Goal: Information Seeking & Learning: Learn about a topic

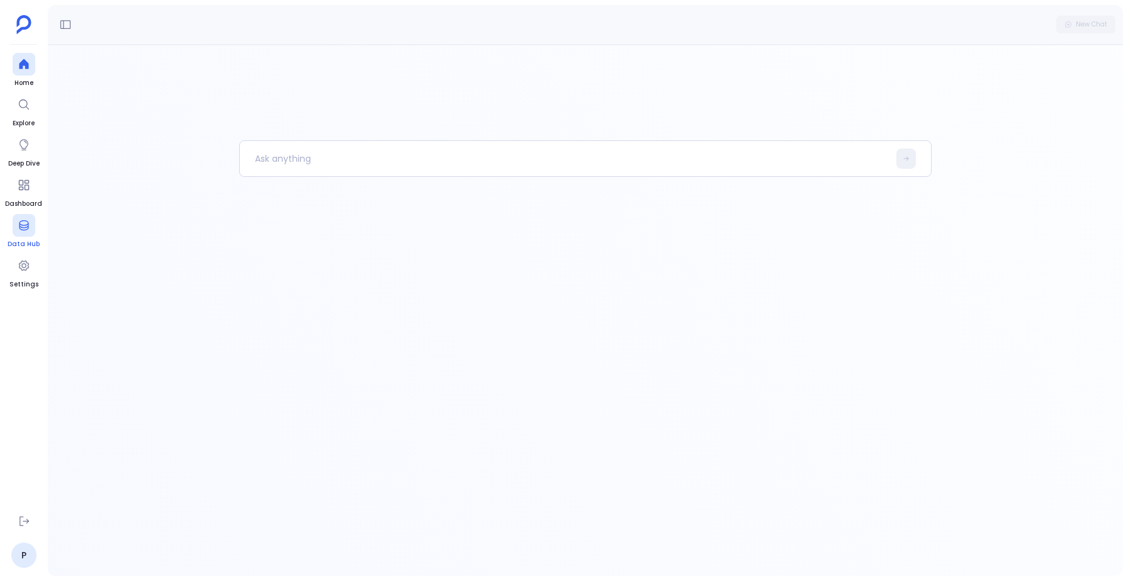
click at [21, 227] on icon at bounding box center [23, 225] width 9 height 10
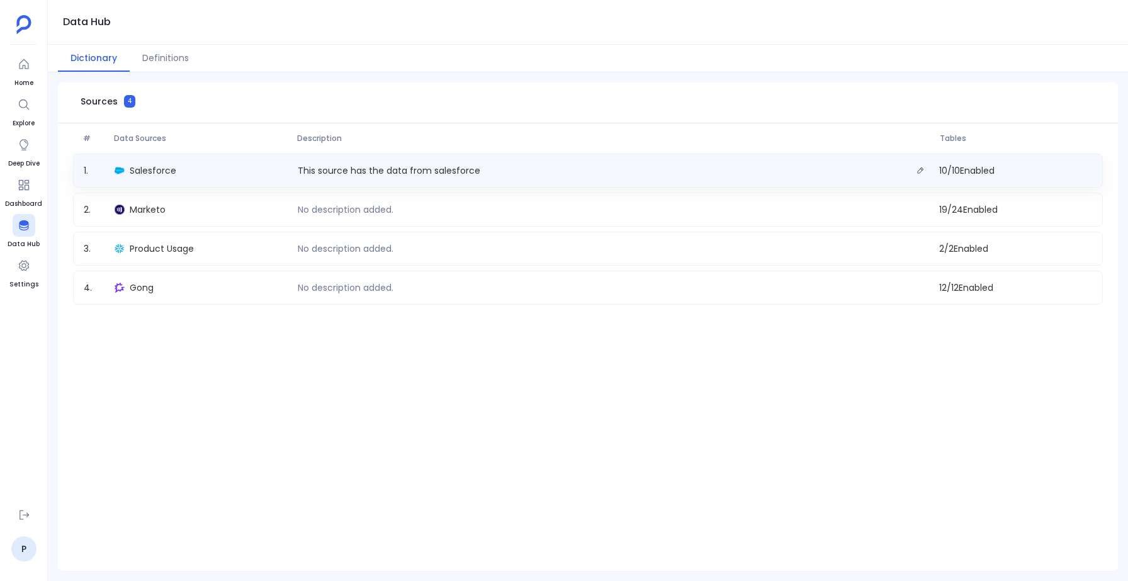
click at [160, 162] on div "Salesforce" at bounding box center [201, 171] width 183 height 18
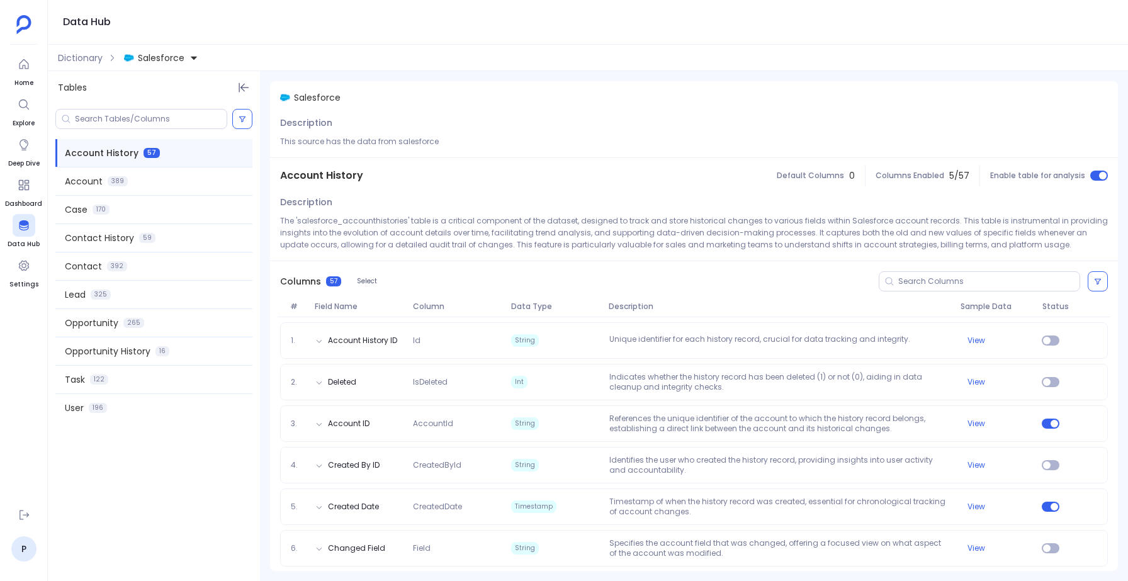
click at [133, 60] on img at bounding box center [129, 58] width 10 height 10
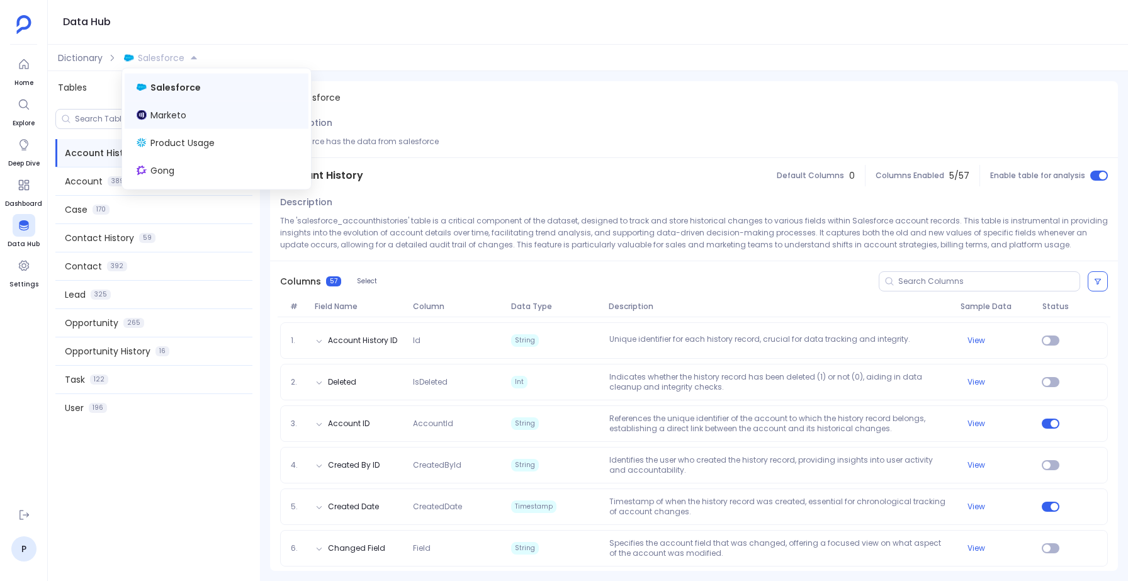
click at [164, 127] on div "Marketo" at bounding box center [217, 115] width 184 height 28
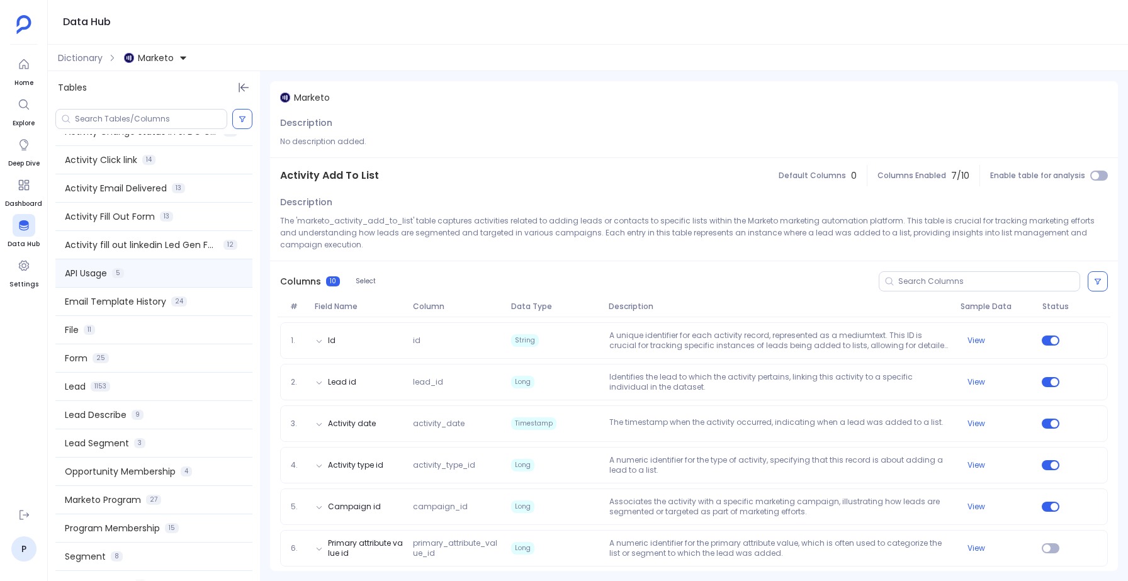
scroll to position [243, 0]
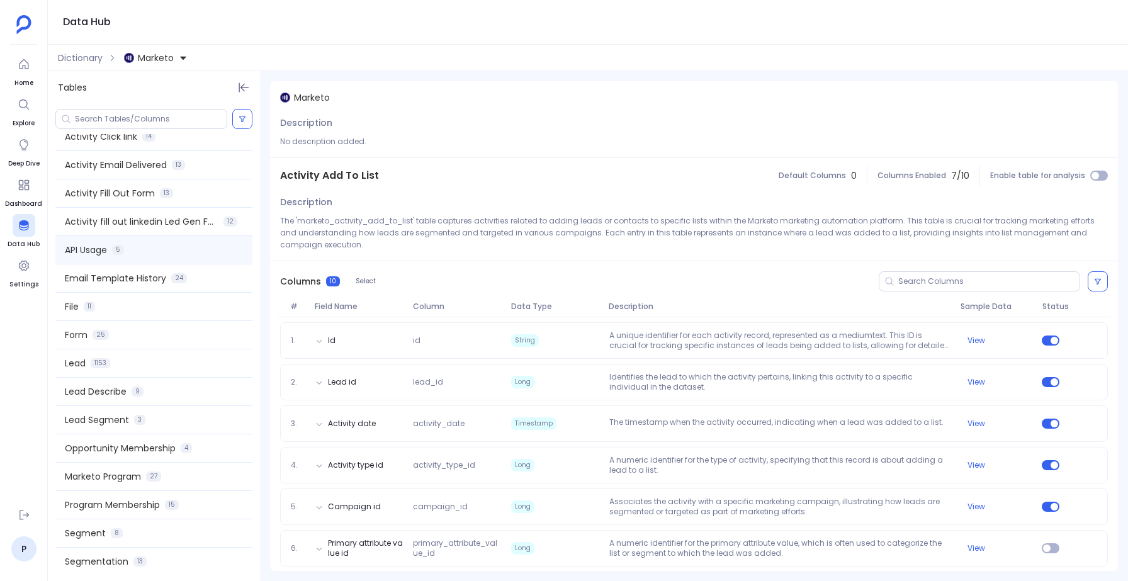
click at [135, 499] on span "Program Membership" at bounding box center [112, 505] width 95 height 13
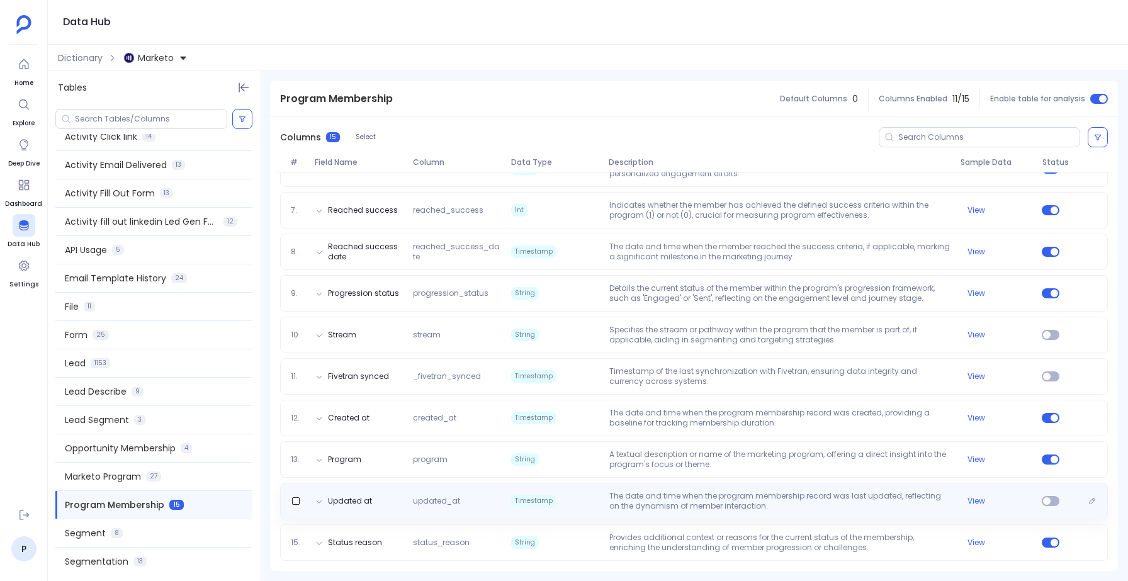
scroll to position [0, 0]
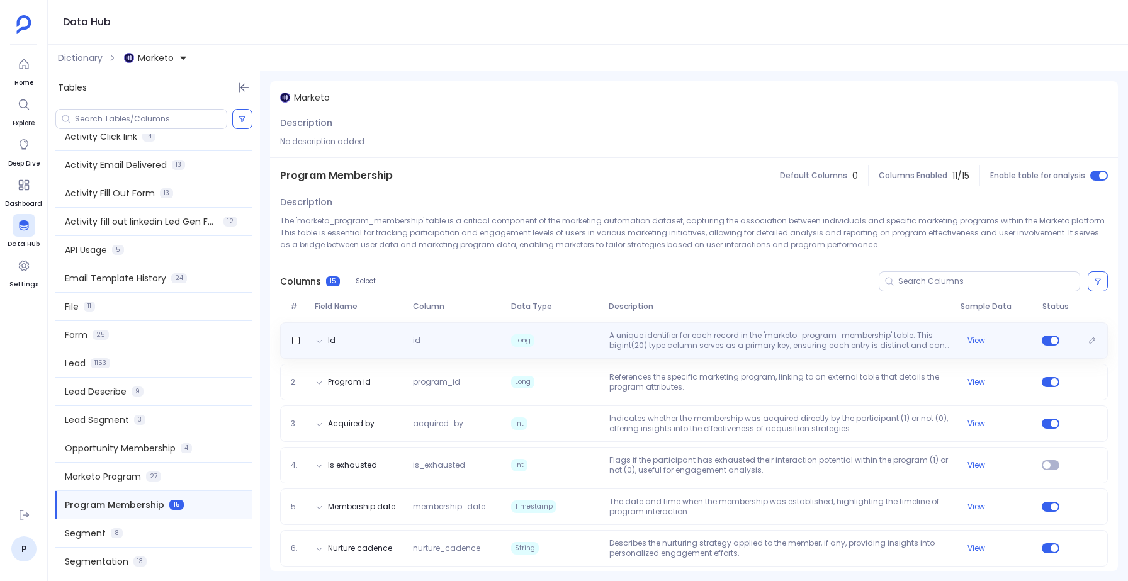
click at [613, 341] on p "A unique identifier for each record in the 'marketo_program_membership' table. …" at bounding box center [779, 341] width 351 height 20
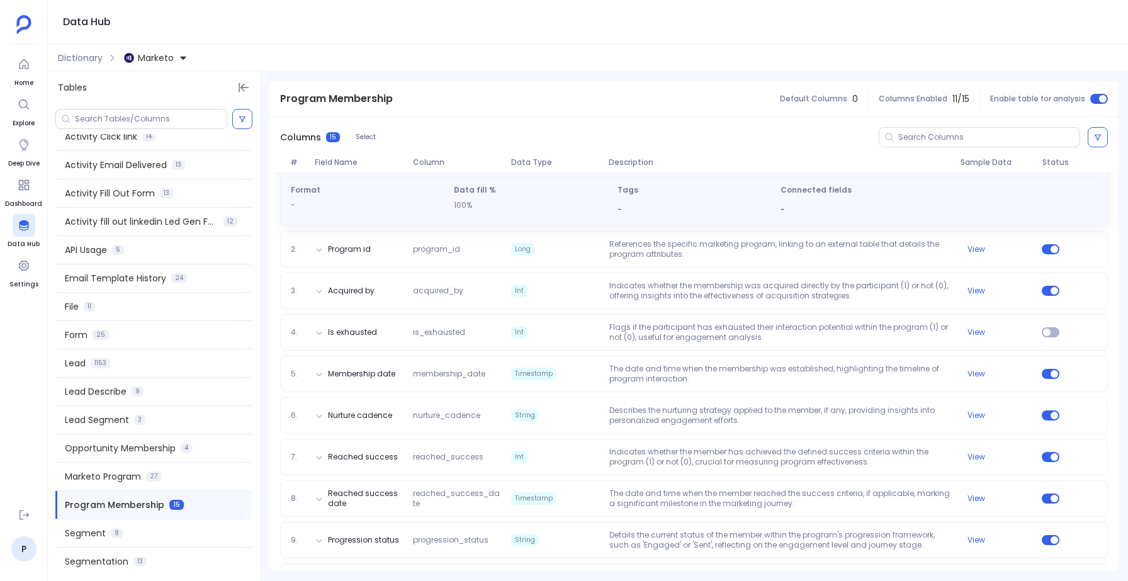
scroll to position [235, 0]
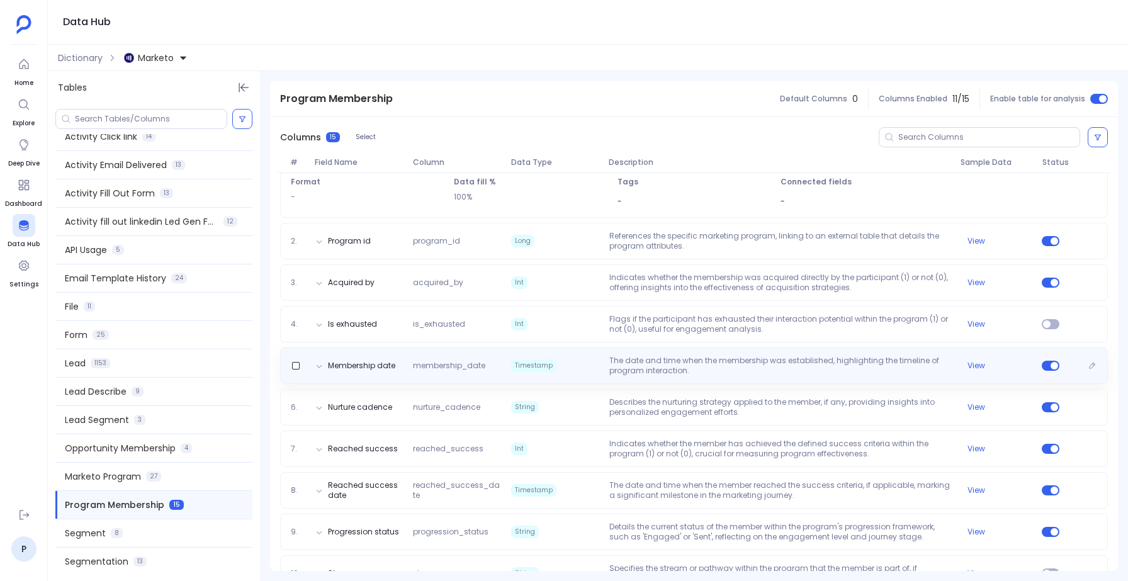
click at [593, 352] on div "Membership date membership_date Timestamp The date and time when the membership…" at bounding box center [694, 366] width 828 height 37
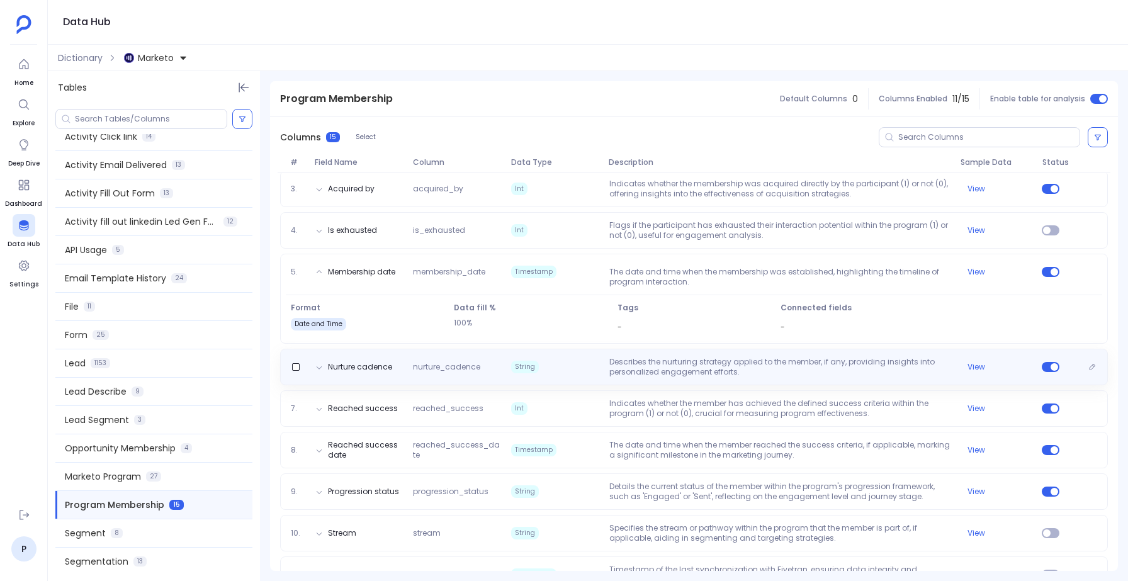
click at [598, 366] on span "String" at bounding box center [555, 367] width 98 height 20
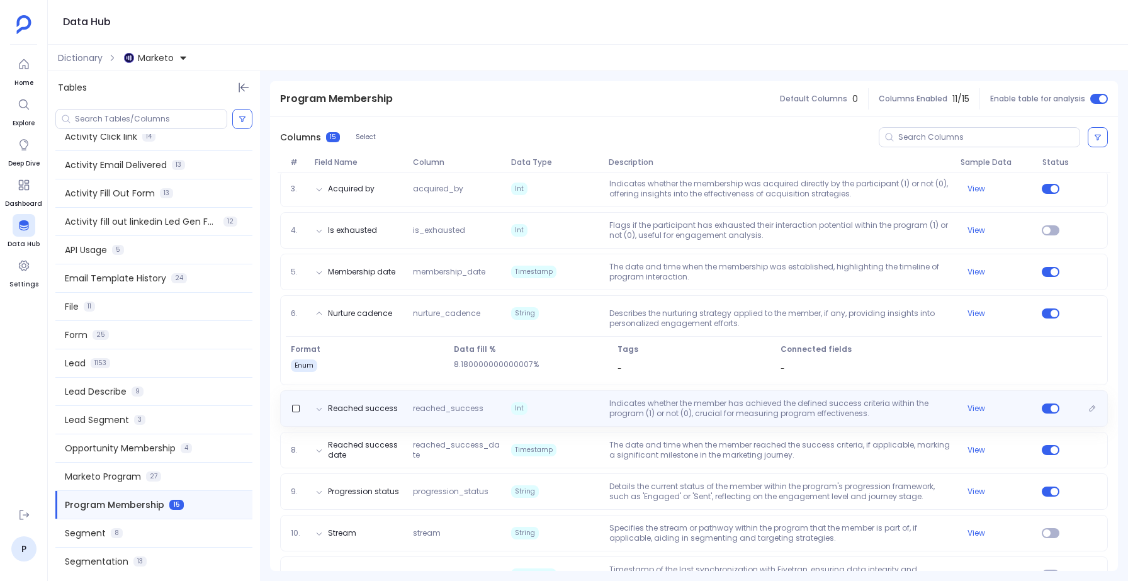
click at [597, 399] on span "Int" at bounding box center [555, 409] width 98 height 20
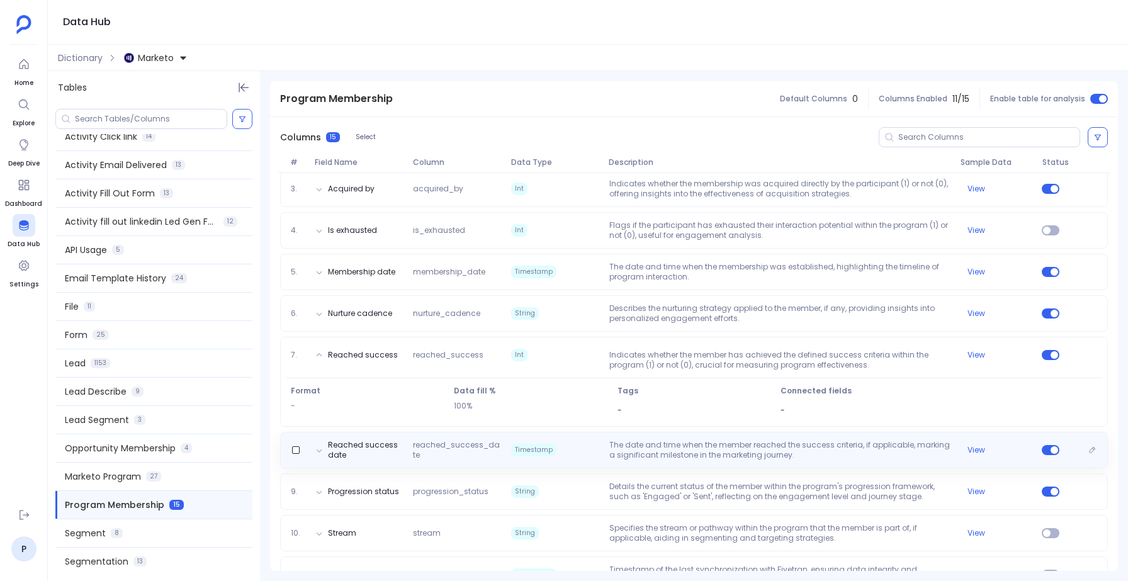
click at [590, 455] on span "Timestamp" at bounding box center [555, 450] width 98 height 20
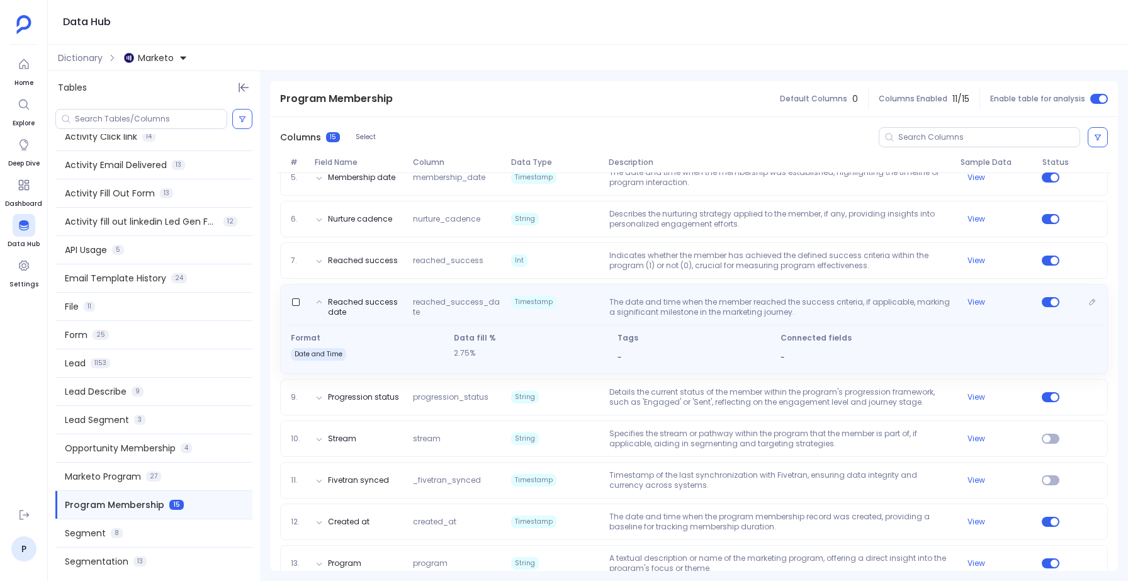
scroll to position [332, 0]
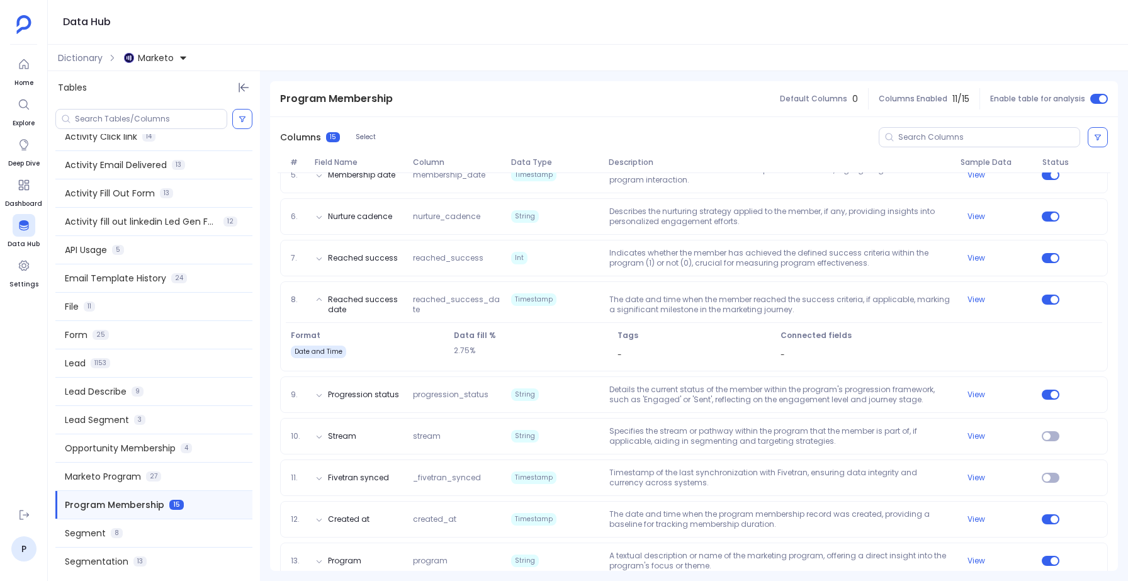
click at [373, 101] on span "Program Membership" at bounding box center [336, 98] width 113 height 15
copy span "Program Membership"
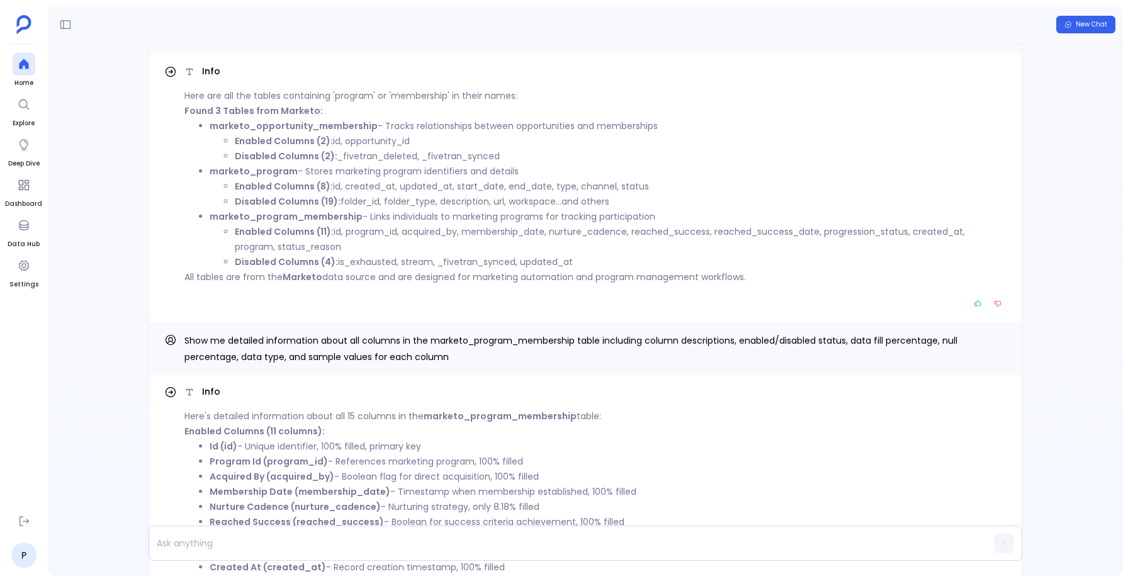
scroll to position [-556, 0]
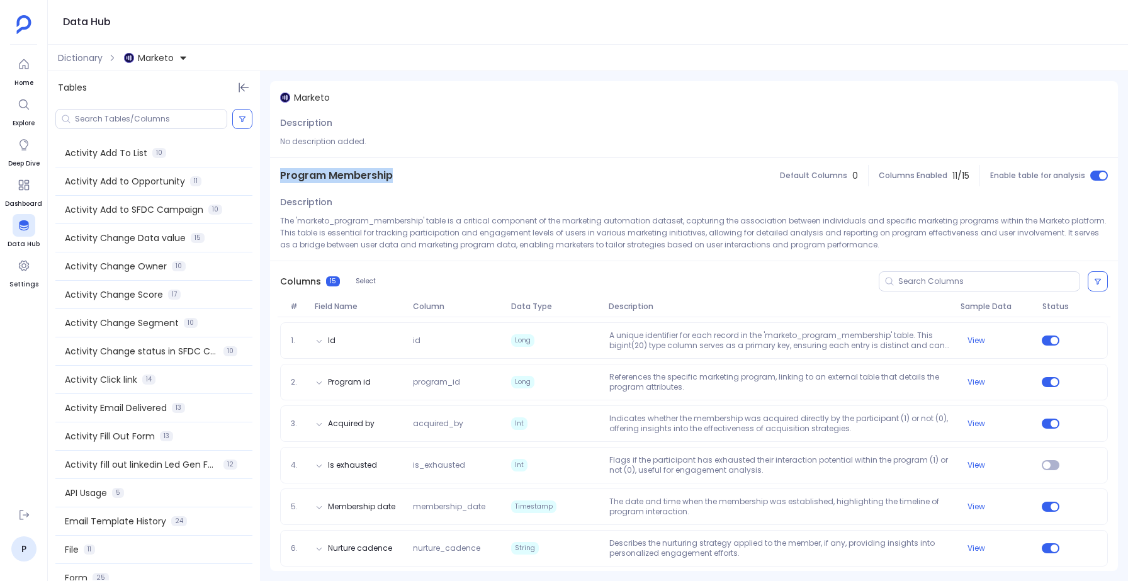
scroll to position [332, 0]
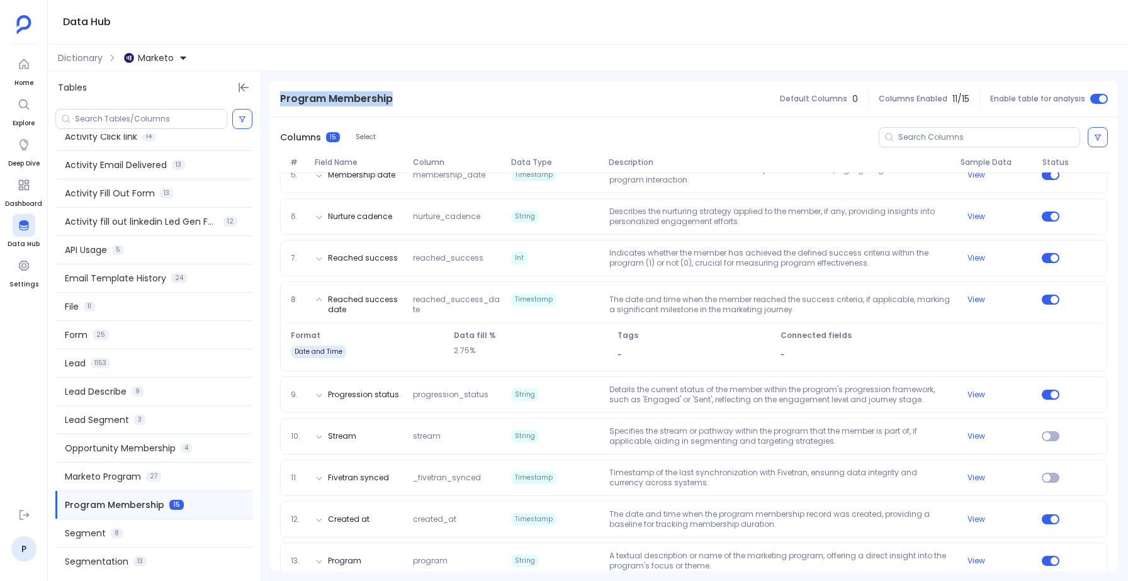
click at [513, 81] on div "Program Membership Default Columns 0 Columns Enabled 11 / 15 Enable table for a…" at bounding box center [694, 98] width 848 height 35
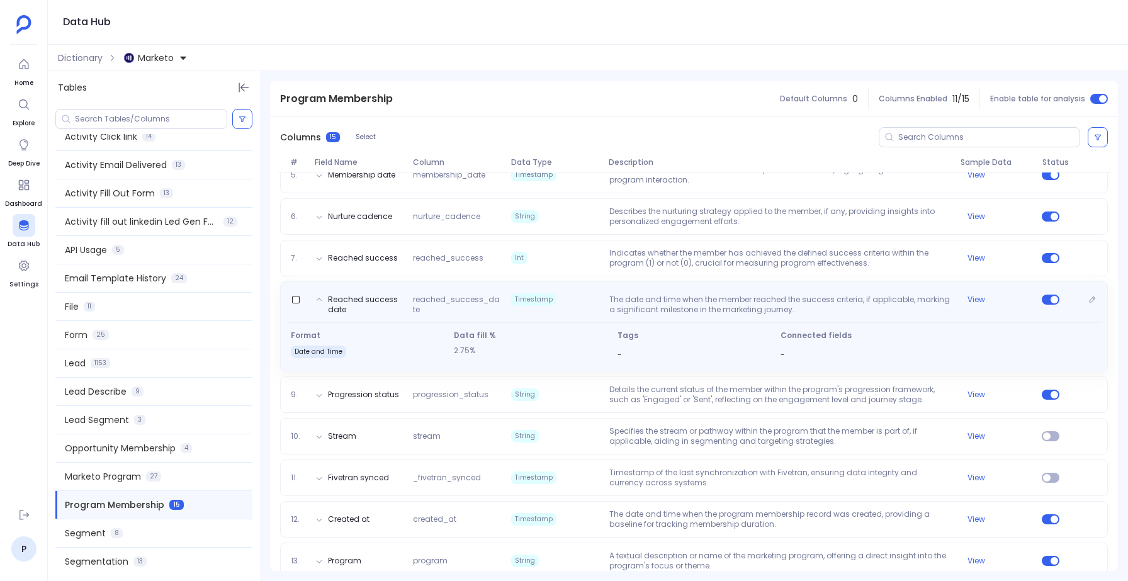
scroll to position [0, 0]
